Goal: Task Accomplishment & Management: Use online tool/utility

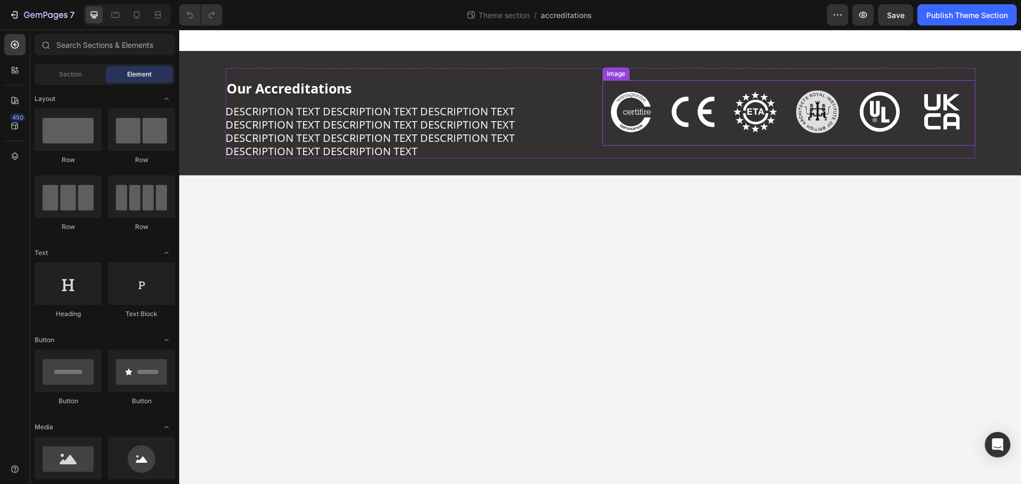
click at [943, 108] on img at bounding box center [788, 112] width 373 height 65
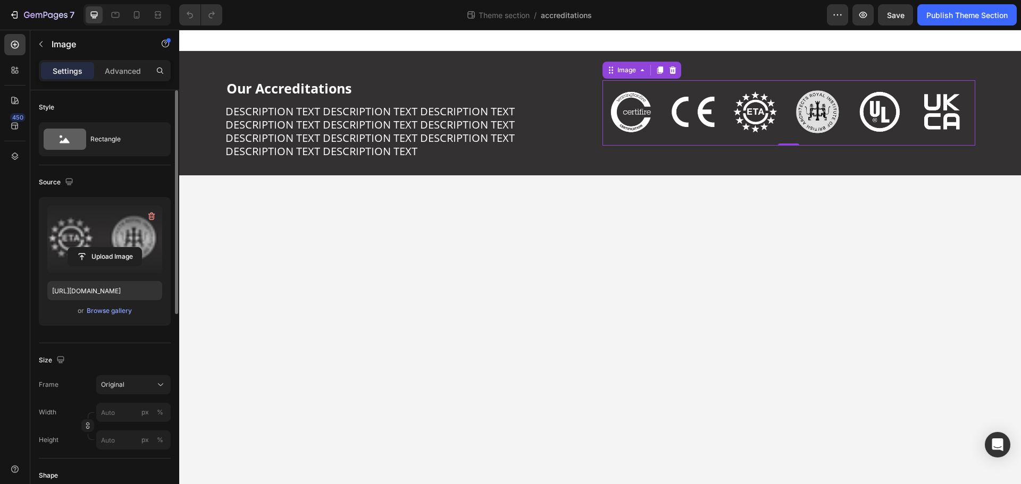
click at [85, 225] on label at bounding box center [104, 239] width 115 height 67
click at [85, 248] on input "file" at bounding box center [104, 257] width 73 height 18
click at [91, 250] on input "file" at bounding box center [104, 257] width 73 height 18
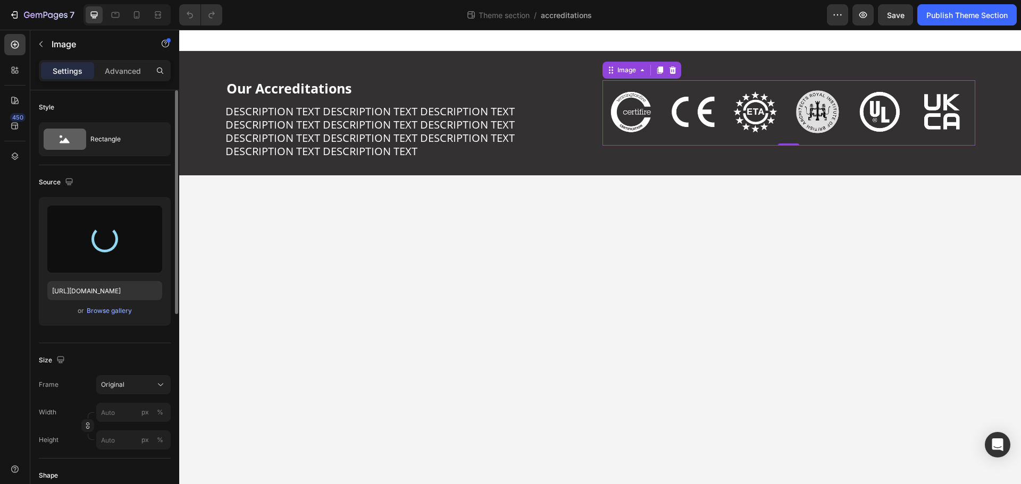
type input "[URL][DOMAIN_NAME]"
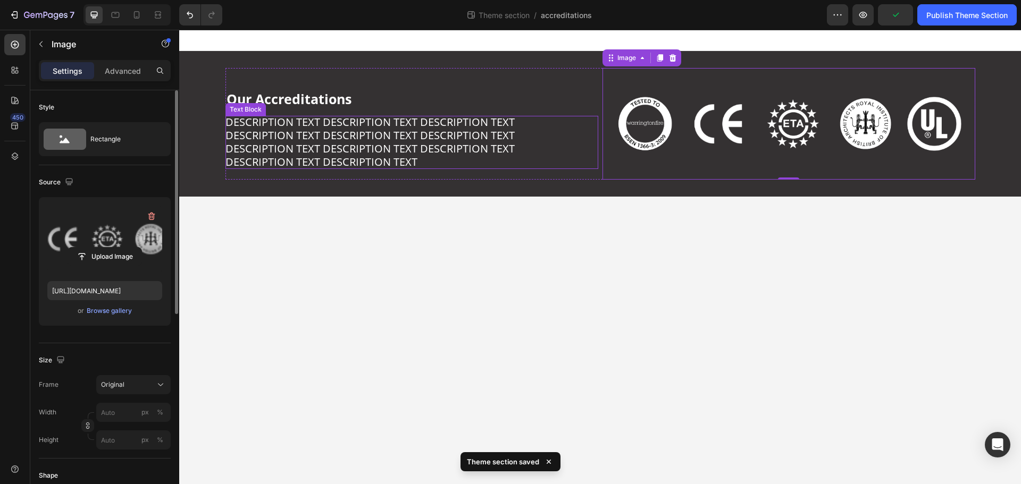
click at [391, 138] on span "DESCRIPTION TEXT DESCRIPTION TEXT DESCRIPTION TEXT DESCRIPTION TEXT DESCRIPTION…" at bounding box center [369, 142] width 289 height 54
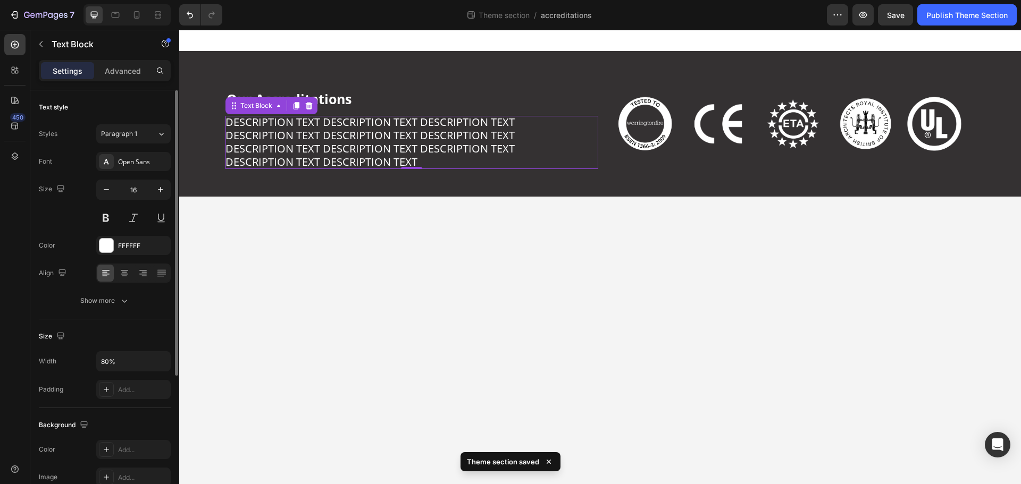
click at [280, 135] on span "DESCRIPTION TEXT DESCRIPTION TEXT DESCRIPTION TEXT DESCRIPTION TEXT DESCRIPTION…" at bounding box center [369, 142] width 289 height 54
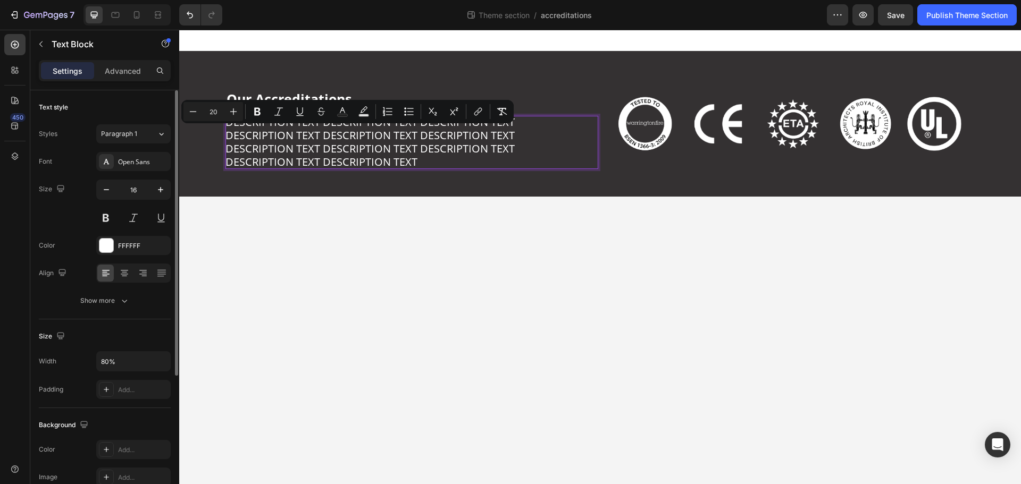
click at [408, 159] on span "DESCRIPTION TEXT DESCRIPTION TEXT DESCRIPTION TEXT DESCRIPTION TEXT DESCRIPTION…" at bounding box center [369, 142] width 289 height 54
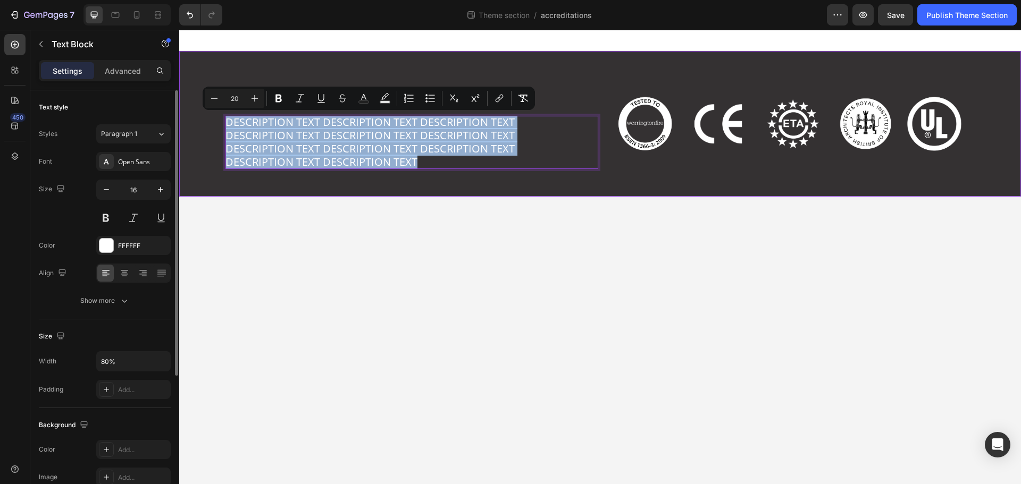
drag, startPoint x: 413, startPoint y: 161, endPoint x: 223, endPoint y: 124, distance: 193.4
click at [223, 124] on div "Our Accreditations Heading DESCRIPTION TEXT DESCRIPTION TEXT DESCRIPTION TEXT D…" at bounding box center [599, 124] width 841 height 112
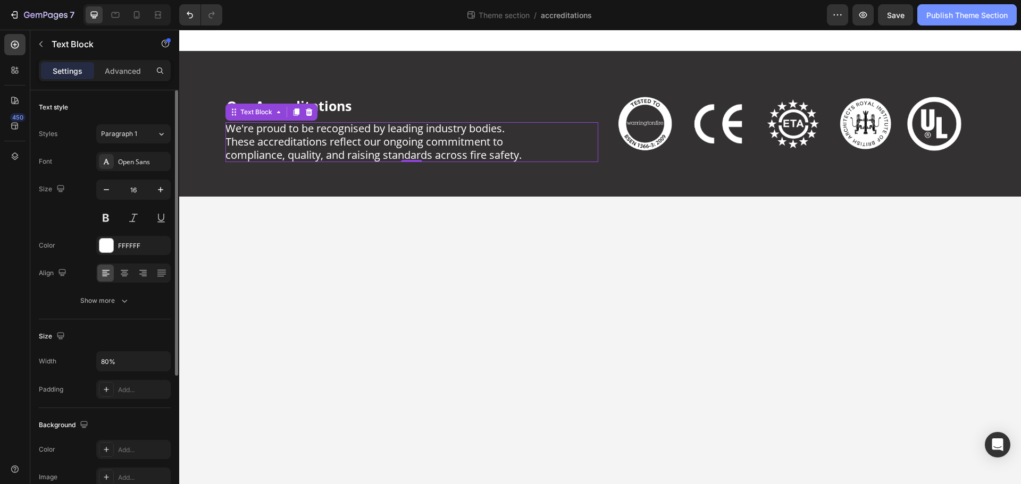
click at [945, 16] on div "Publish Theme Section" at bounding box center [966, 15] width 81 height 11
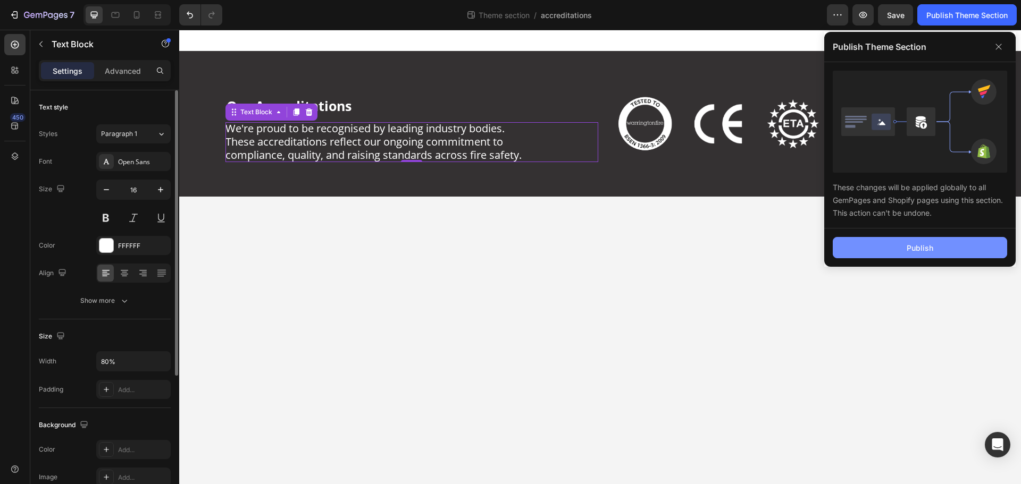
click at [926, 246] on div "Publish" at bounding box center [919, 247] width 27 height 11
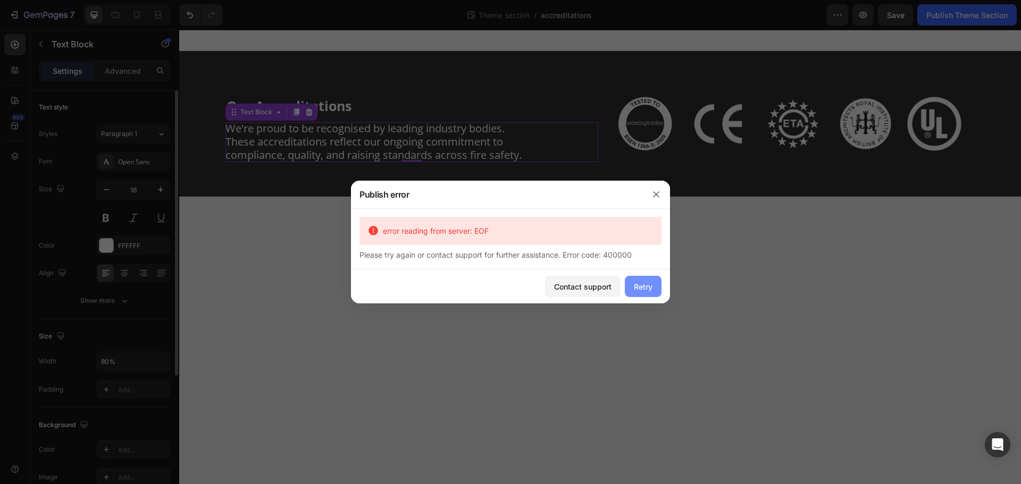
click at [645, 284] on div "Retry" at bounding box center [643, 286] width 19 height 11
